Goal: Task Accomplishment & Management: Manage account settings

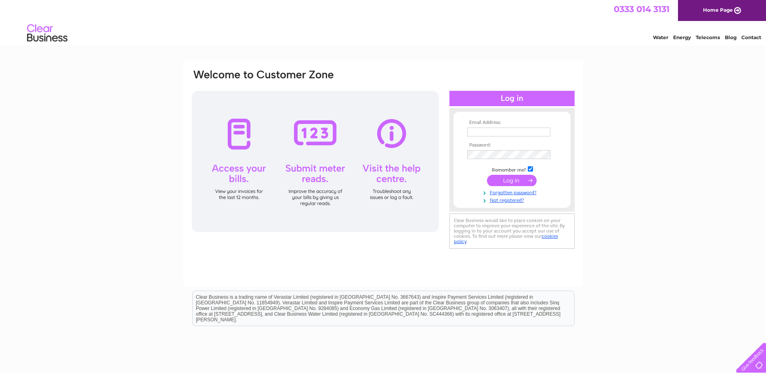
type input "joannevale@sigplc.com"
click at [525, 179] on input "submit" at bounding box center [512, 180] width 50 height 11
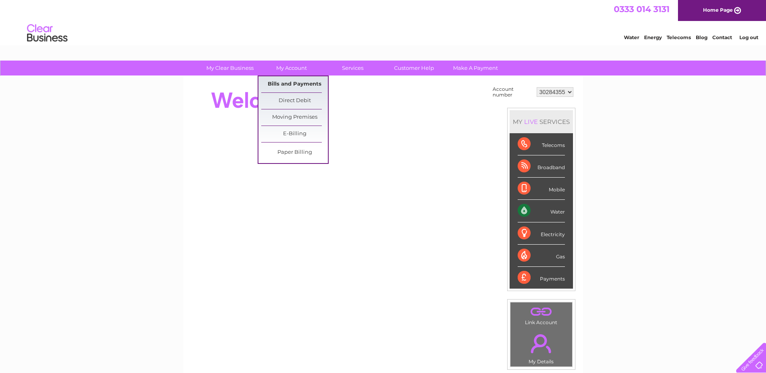
click at [296, 82] on link "Bills and Payments" at bounding box center [294, 84] width 67 height 16
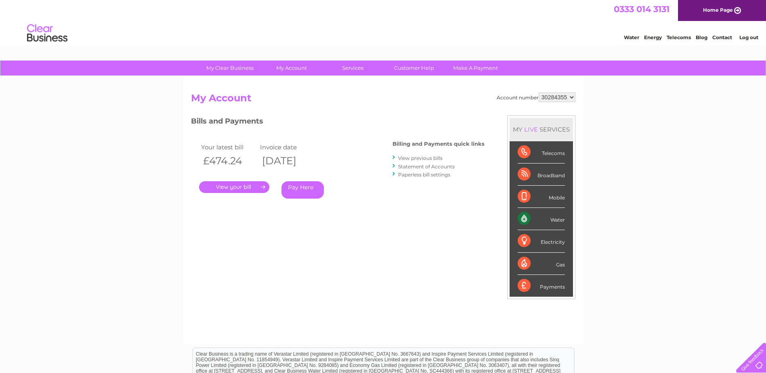
click at [249, 188] on link "." at bounding box center [234, 187] width 70 height 12
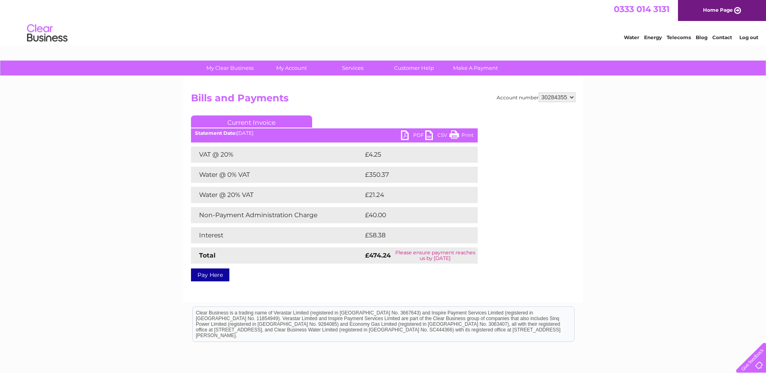
click at [409, 133] on link "PDF" at bounding box center [413, 136] width 24 height 12
